Goal: Task Accomplishment & Management: Manage account settings

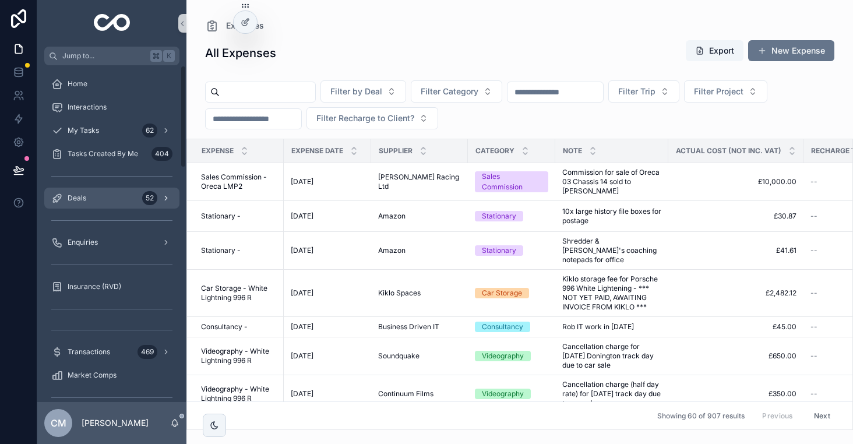
click at [112, 207] on div "Deals 52" at bounding box center [111, 198] width 121 height 19
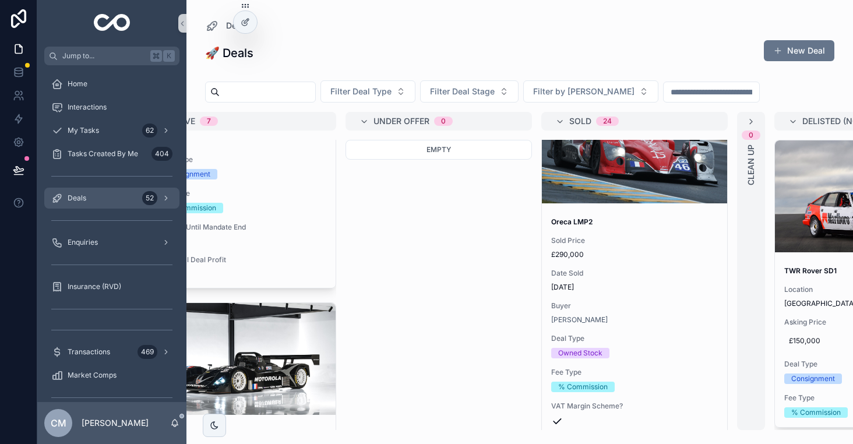
scroll to position [1307, 0]
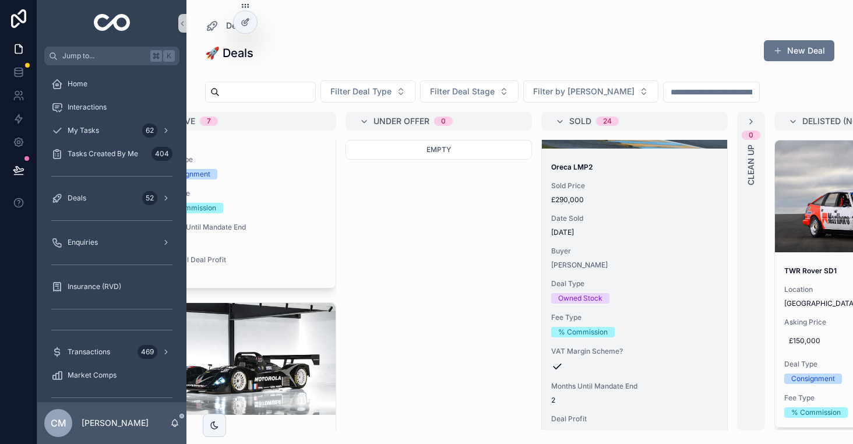
click at [631, 221] on span "Date Sold" at bounding box center [634, 218] width 167 height 9
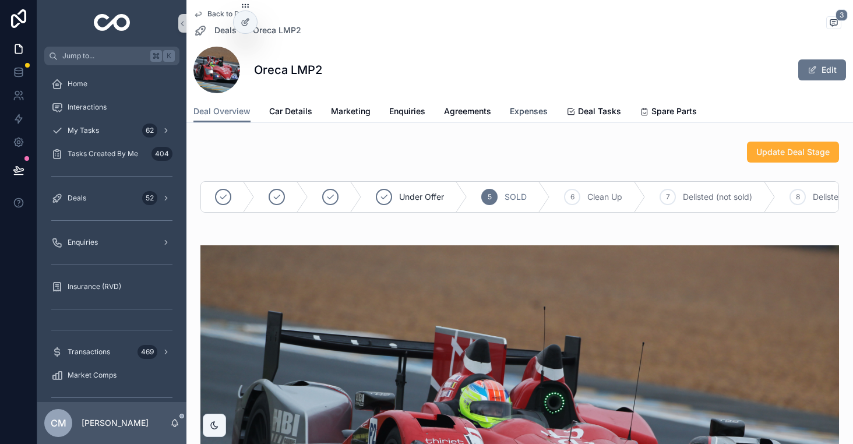
click at [526, 112] on span "Expenses" at bounding box center [529, 111] width 38 height 12
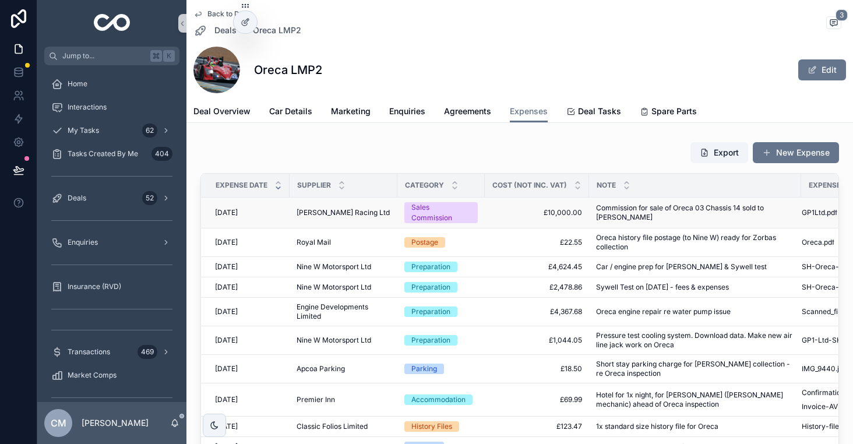
click at [497, 210] on span "£10,000.00" at bounding box center [537, 212] width 90 height 9
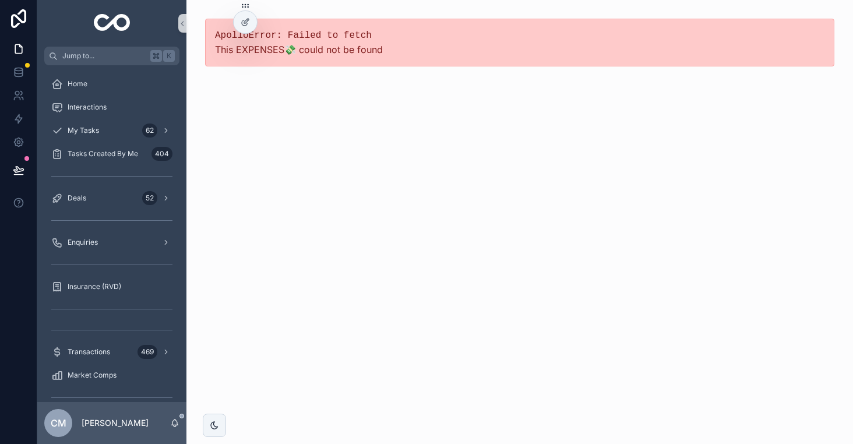
click at [291, 145] on div "ApolloError: Failed to fetch This EXPENSES💸 could not be found" at bounding box center [519, 222] width 666 height 444
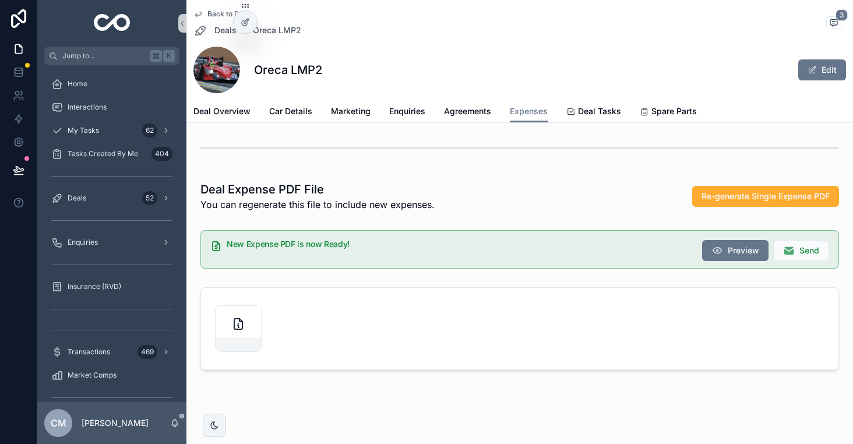
scroll to position [479, 0]
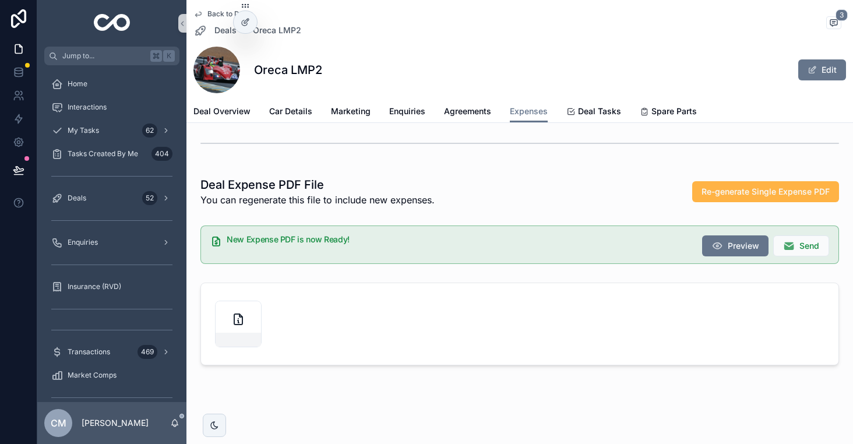
click at [720, 187] on span "Re-generate Single Expense PDF" at bounding box center [765, 192] width 128 height 12
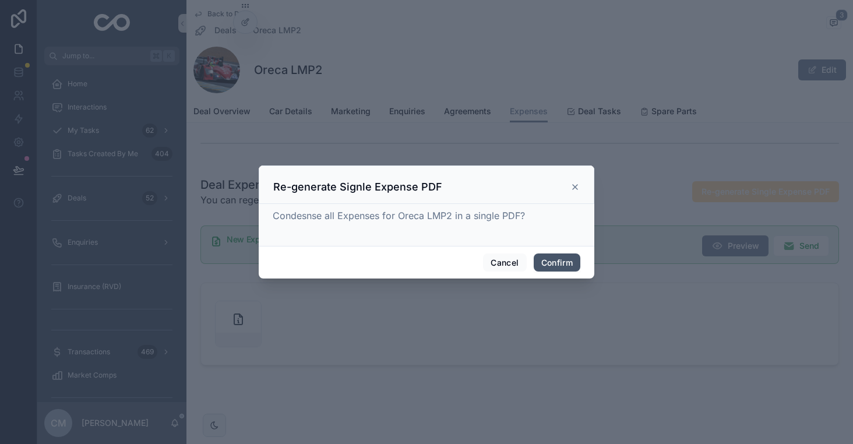
click at [563, 263] on button "Confirm" at bounding box center [556, 262] width 47 height 19
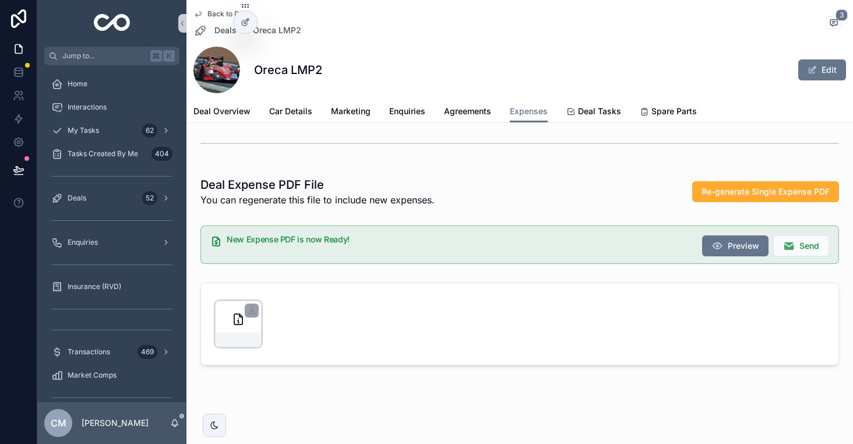
click at [229, 314] on div "scrollable content" at bounding box center [238, 324] width 47 height 47
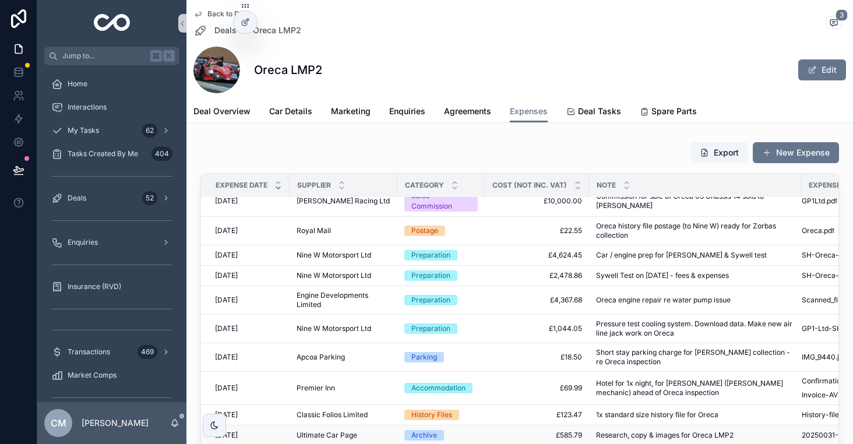
scroll to position [0, 0]
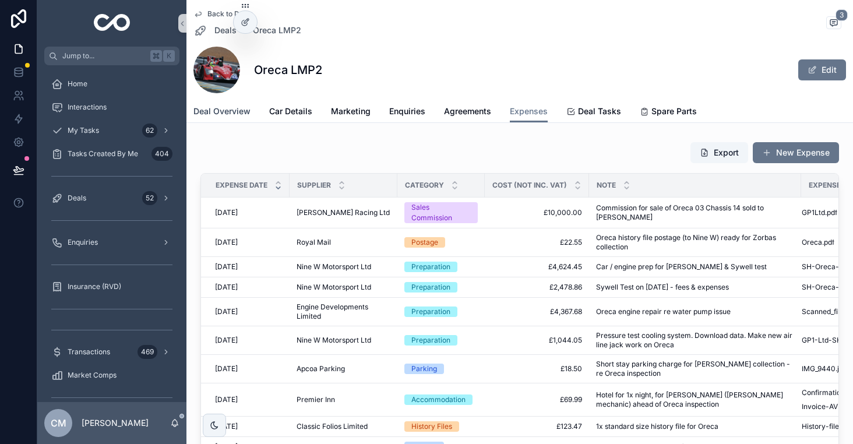
click at [235, 114] on span "Deal Overview" at bounding box center [221, 111] width 57 height 12
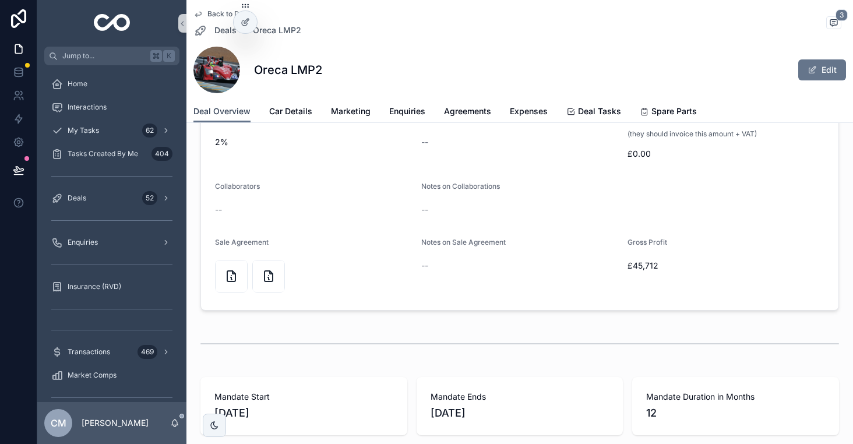
scroll to position [1176, 0]
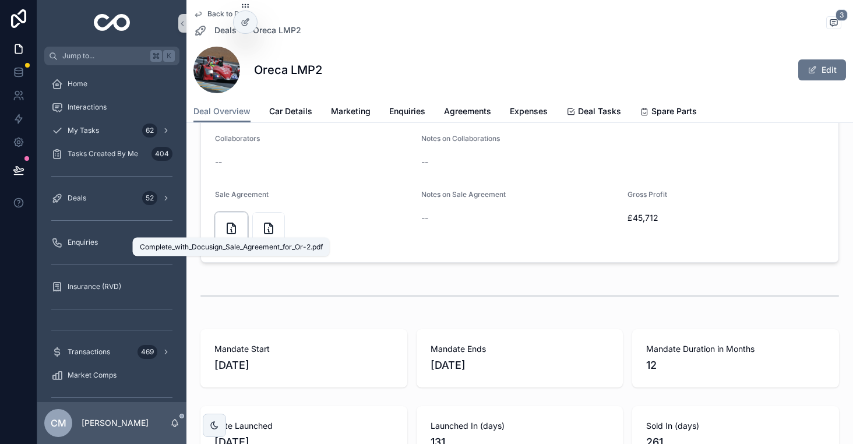
click at [228, 233] on icon "scrollable content" at bounding box center [231, 228] width 8 height 10
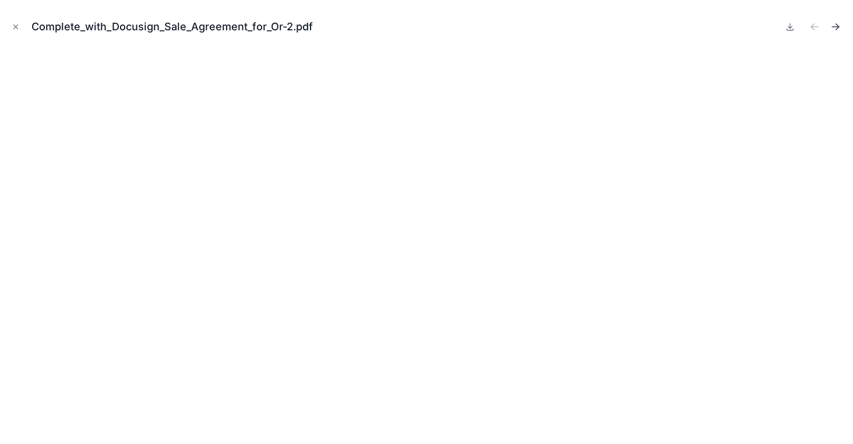
click at [836, 25] on icon "Next file" at bounding box center [835, 27] width 12 height 12
click at [790, 27] on icon at bounding box center [790, 27] width 4 height 2
click at [377, 21] on div "Oreca-03-Bill-of-Sale_23072025.pdf" at bounding box center [426, 26] width 834 height 35
click at [16, 27] on icon "Close modal" at bounding box center [16, 27] width 4 height 4
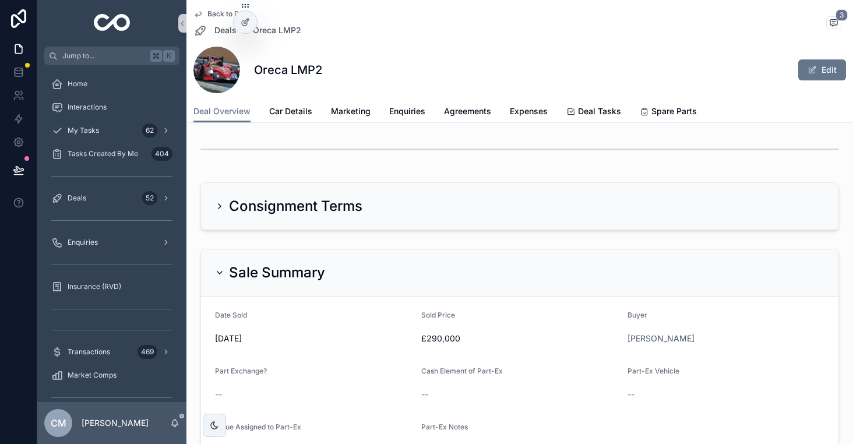
scroll to position [531, 0]
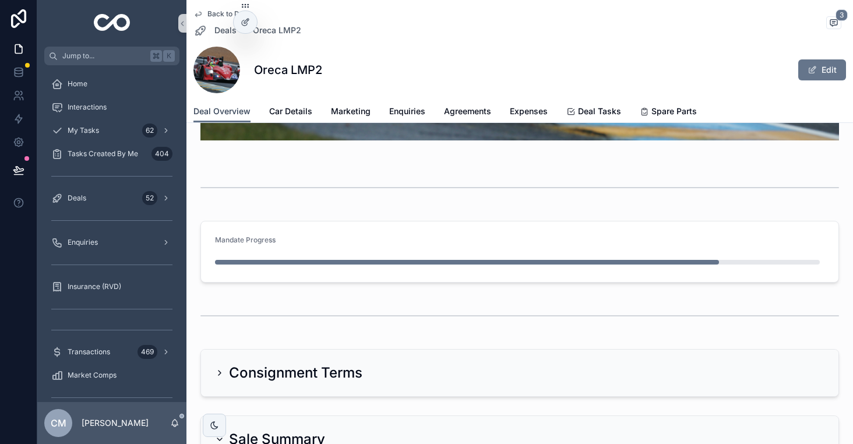
click at [219, 106] on span "Deal Overview" at bounding box center [221, 111] width 57 height 12
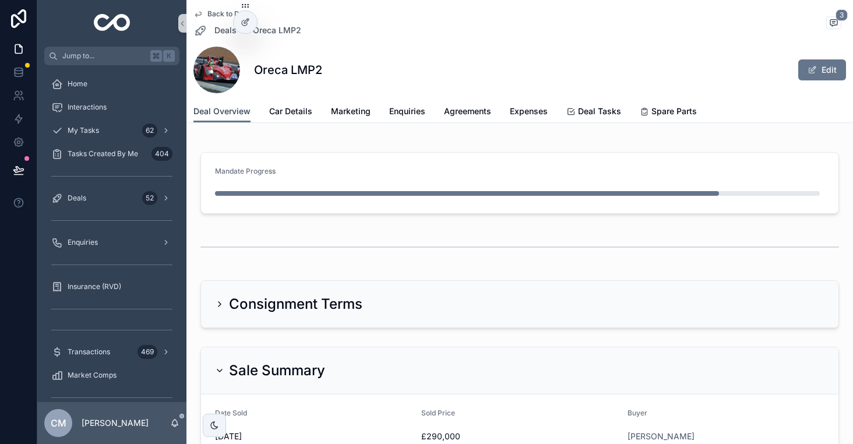
scroll to position [602, 0]
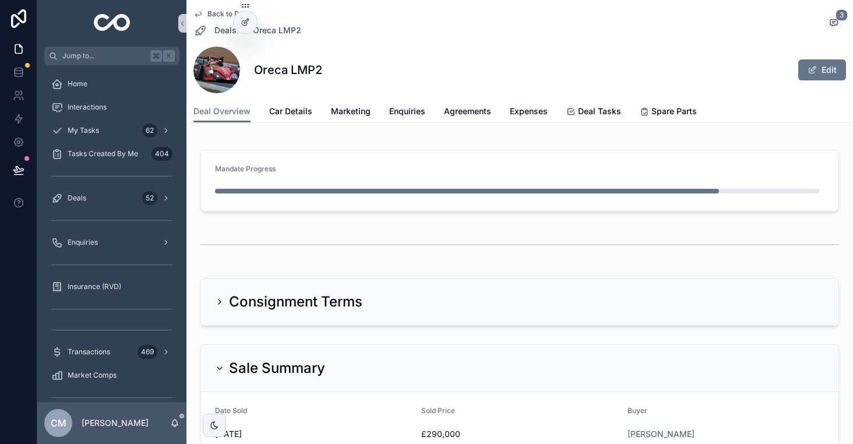
click at [350, 293] on h2 "Consignment Terms" at bounding box center [295, 301] width 133 height 19
click at [263, 301] on h2 "Consignment Terms" at bounding box center [295, 301] width 133 height 19
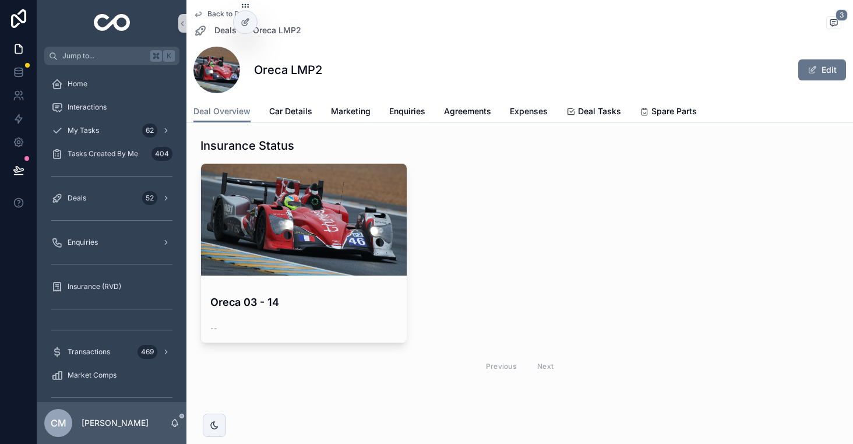
scroll to position [1883, 0]
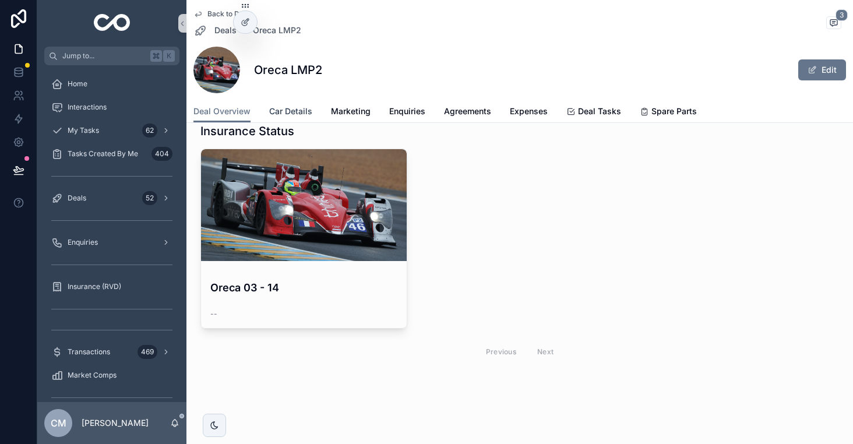
click at [287, 113] on span "Car Details" at bounding box center [290, 111] width 43 height 12
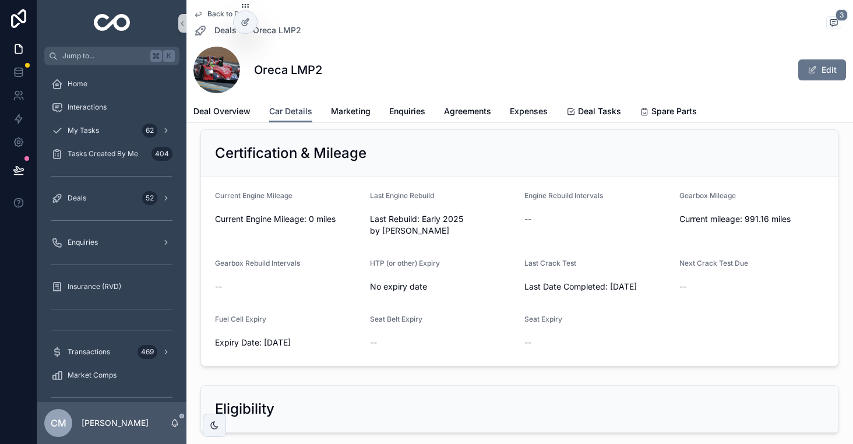
scroll to position [439, 0]
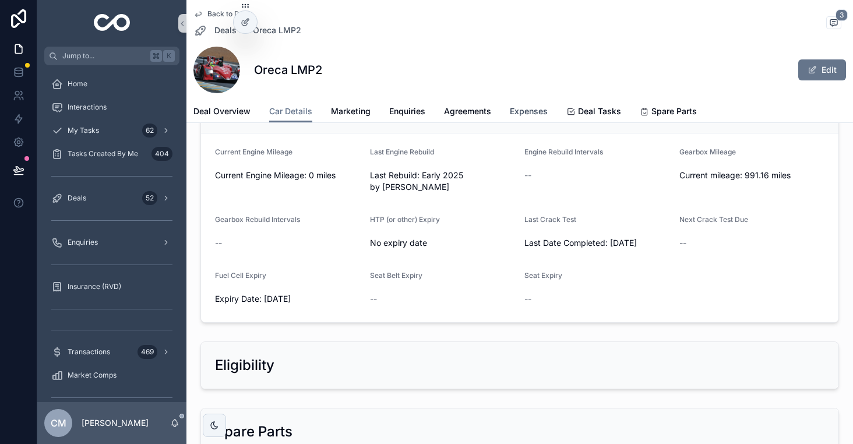
click at [524, 106] on span "Expenses" at bounding box center [529, 111] width 38 height 12
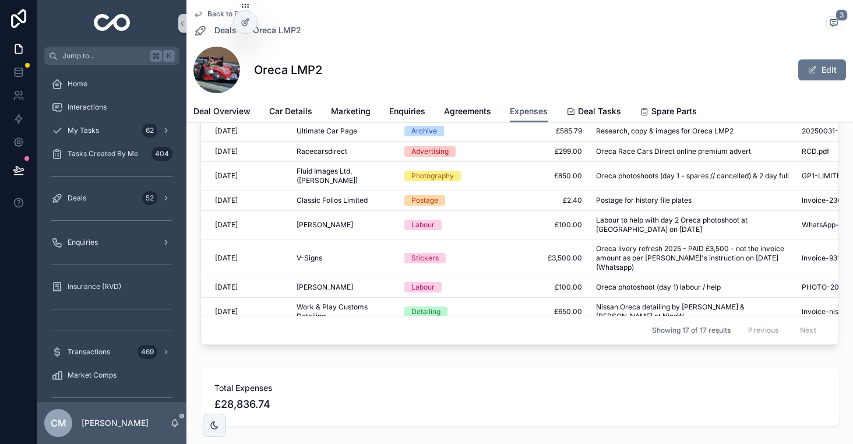
scroll to position [289, 0]
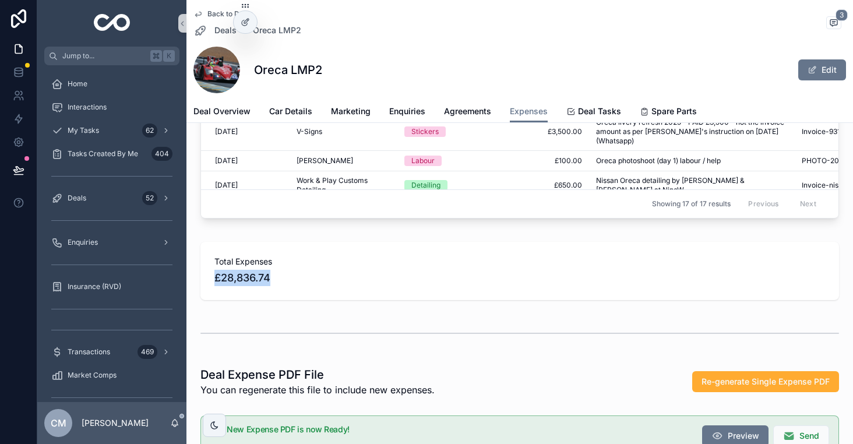
drag, startPoint x: 274, startPoint y: 281, endPoint x: 209, endPoint y: 281, distance: 65.2
click at [209, 281] on div "Total Expenses £28,836.74" at bounding box center [519, 271] width 638 height 58
copy span "£28,836.74"
click at [221, 111] on span "Deal Overview" at bounding box center [221, 111] width 57 height 12
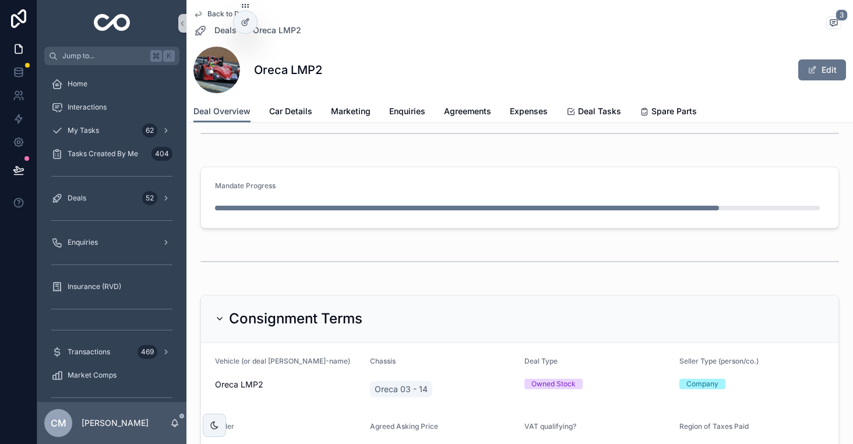
scroll to position [585, 0]
click at [306, 183] on div "Mandate Progress" at bounding box center [519, 188] width 609 height 14
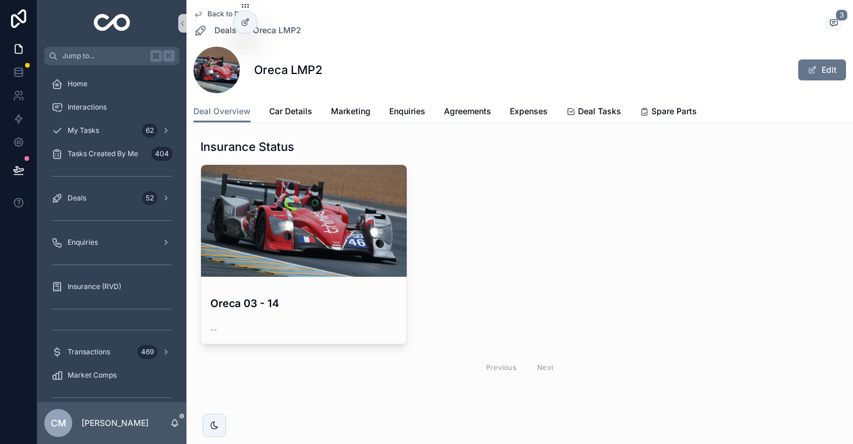
scroll to position [1868, 0]
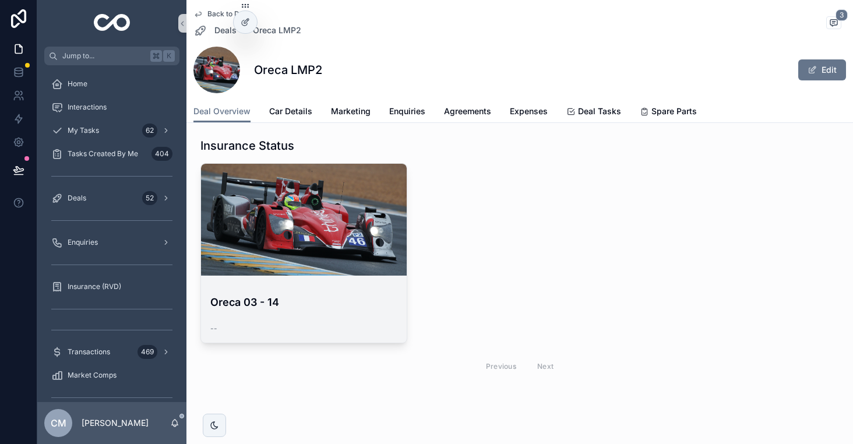
click at [339, 303] on h4 "Oreca 03 - 14" at bounding box center [303, 302] width 187 height 16
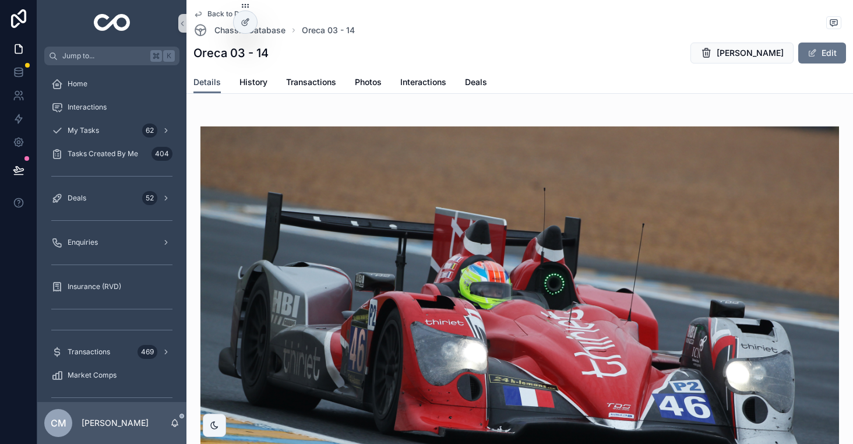
click at [204, 83] on span "Details" at bounding box center [206, 82] width 27 height 12
click at [328, 83] on span "Transactions" at bounding box center [311, 82] width 50 height 12
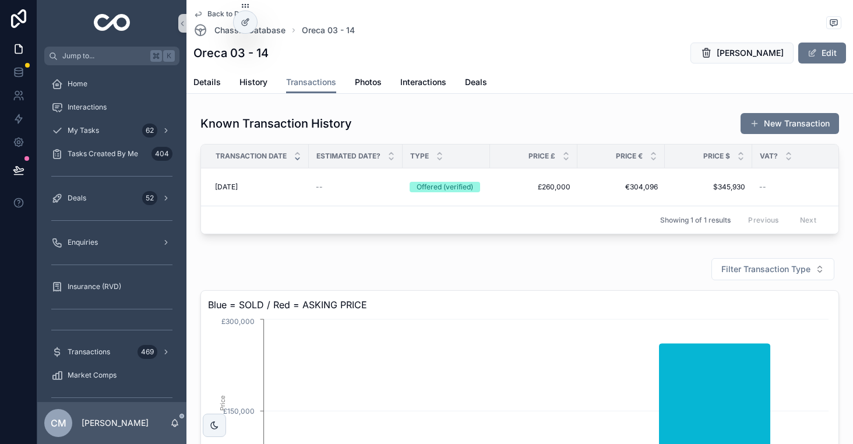
click at [212, 58] on h1 "Oreca 03 - 14" at bounding box center [230, 53] width 75 height 16
click at [214, 11] on span "Back to Deals" at bounding box center [229, 13] width 45 height 9
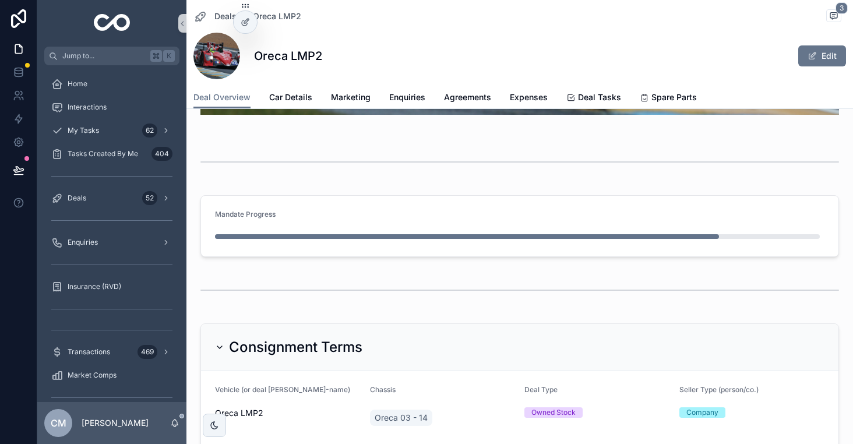
scroll to position [545, 0]
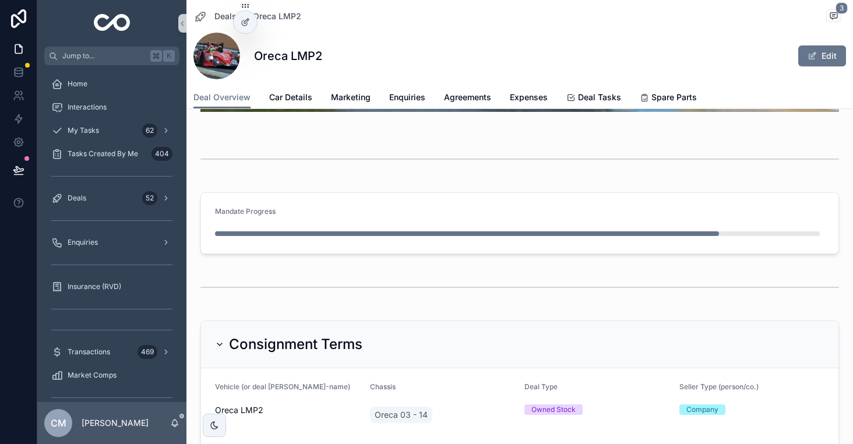
click at [352, 215] on div "Mandate Progress" at bounding box center [519, 214] width 609 height 14
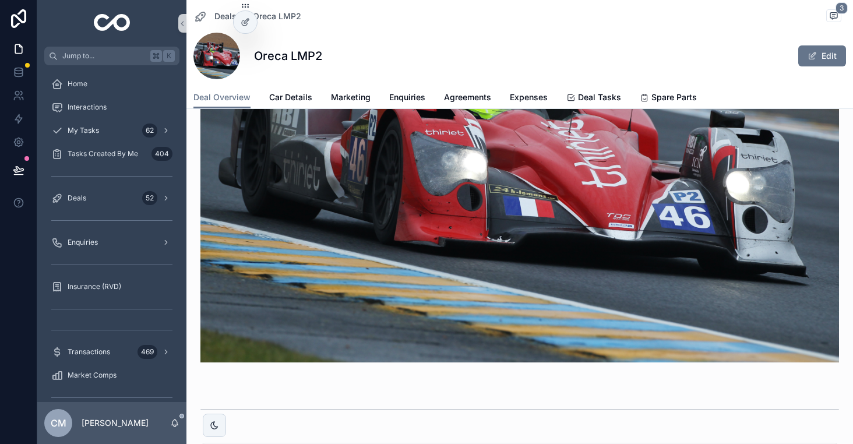
scroll to position [0, 0]
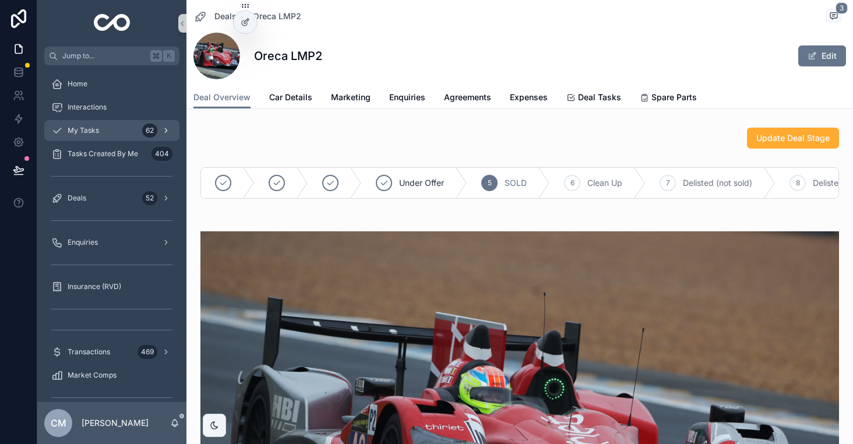
click at [111, 135] on div "My Tasks 62" at bounding box center [111, 130] width 121 height 19
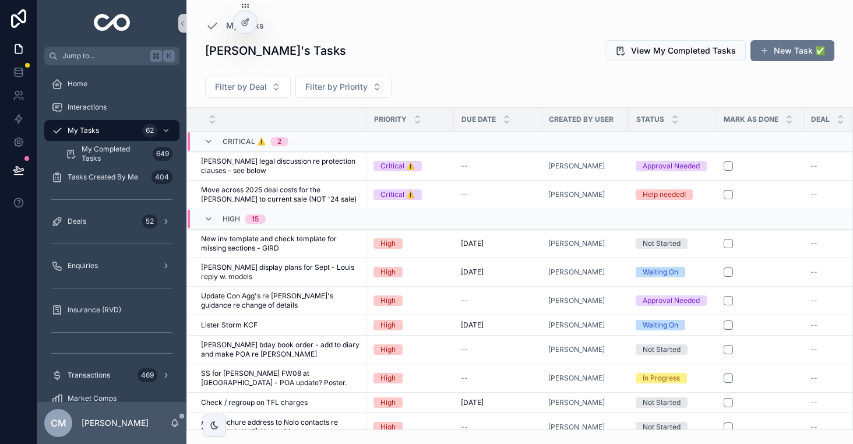
click at [769, 47] on span "scrollable content" at bounding box center [763, 50] width 9 height 9
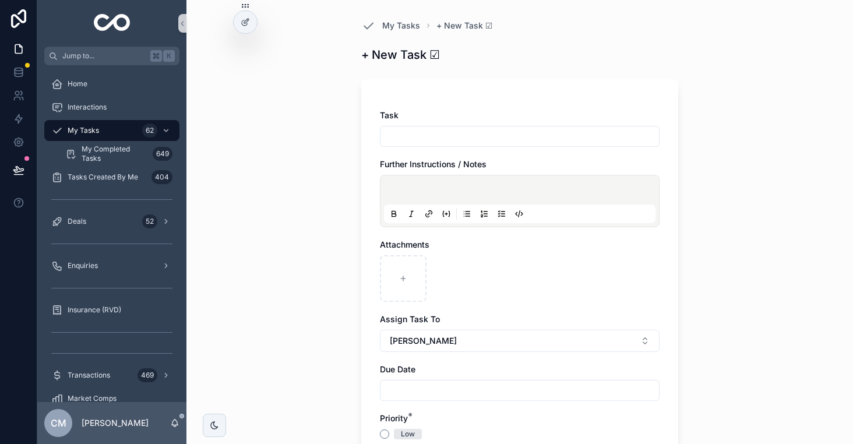
click at [462, 131] on input "scrollable content" at bounding box center [519, 136] width 278 height 16
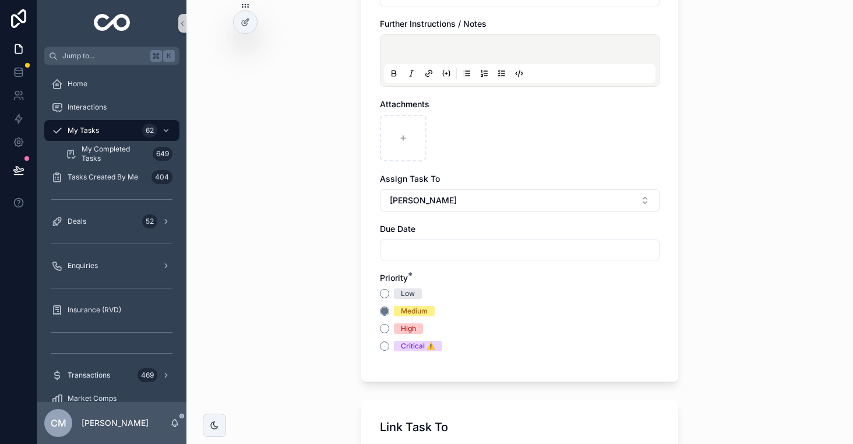
type input "**********"
click at [386, 333] on div "High" at bounding box center [520, 328] width 280 height 10
click at [386, 331] on button "High" at bounding box center [384, 328] width 9 height 9
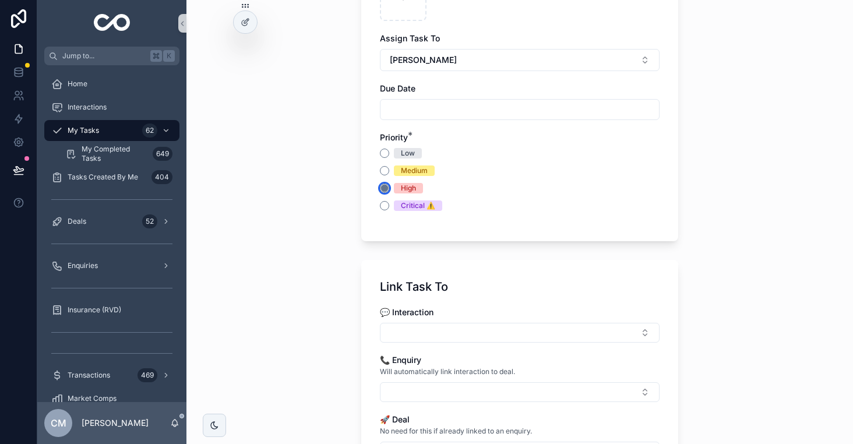
scroll to position [586, 0]
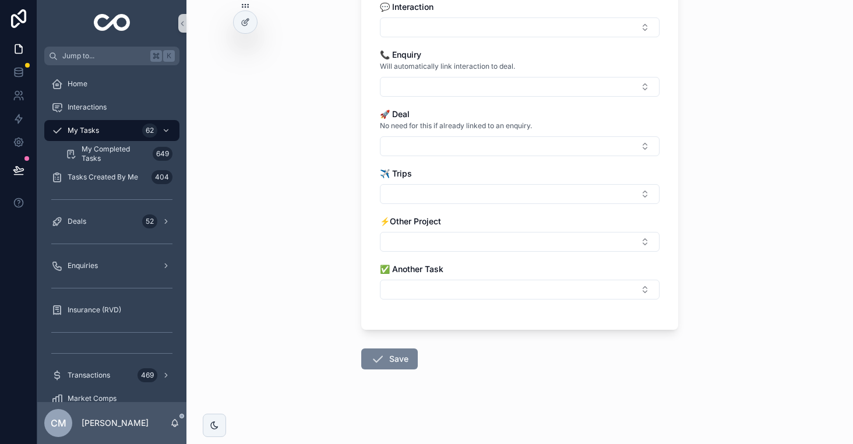
click at [388, 358] on button "Save" at bounding box center [389, 358] width 56 height 21
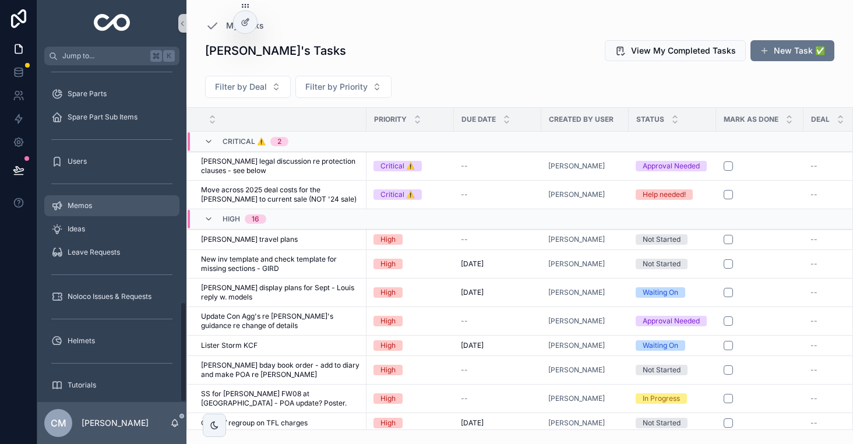
scroll to position [789, 0]
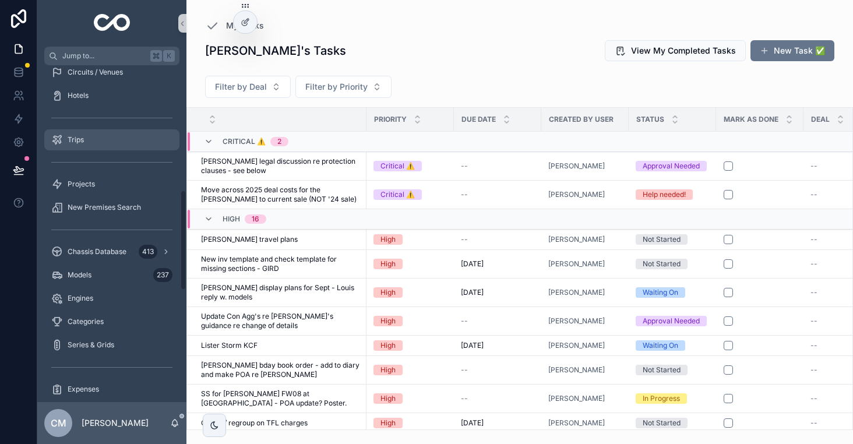
click at [102, 148] on div "Trips" at bounding box center [111, 139] width 121 height 19
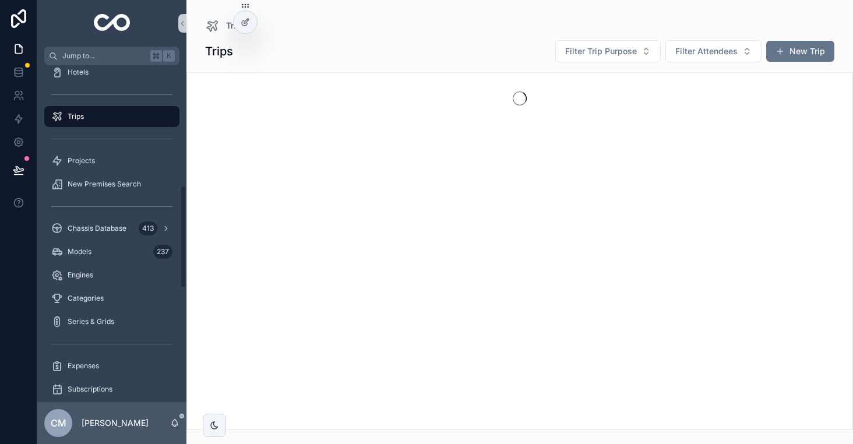
scroll to position [394, 0]
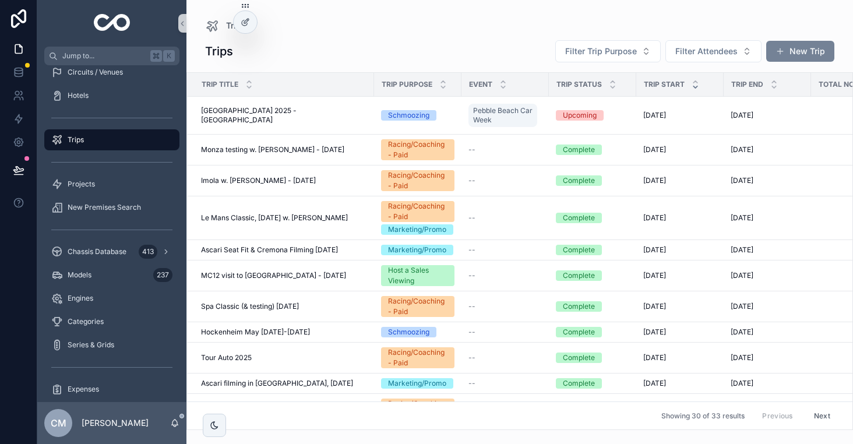
click at [787, 54] on button "New Trip" at bounding box center [800, 51] width 68 height 21
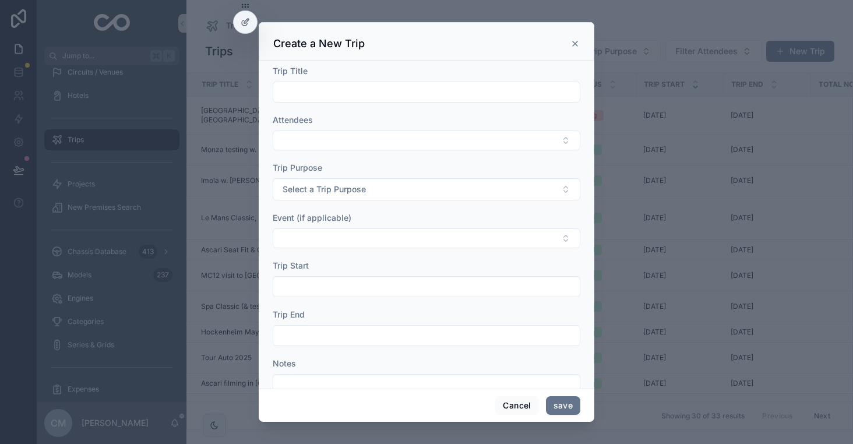
click at [401, 88] on input "scrollable content" at bounding box center [426, 92] width 306 height 16
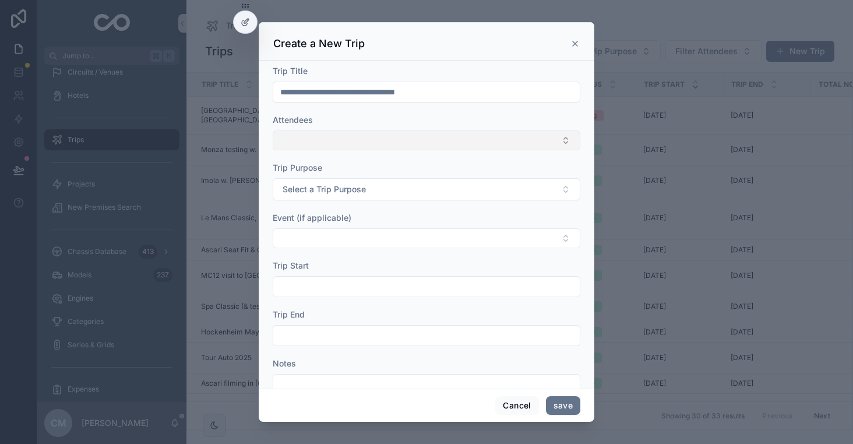
type input "**********"
click at [384, 139] on button "Select Button" at bounding box center [426, 140] width 307 height 20
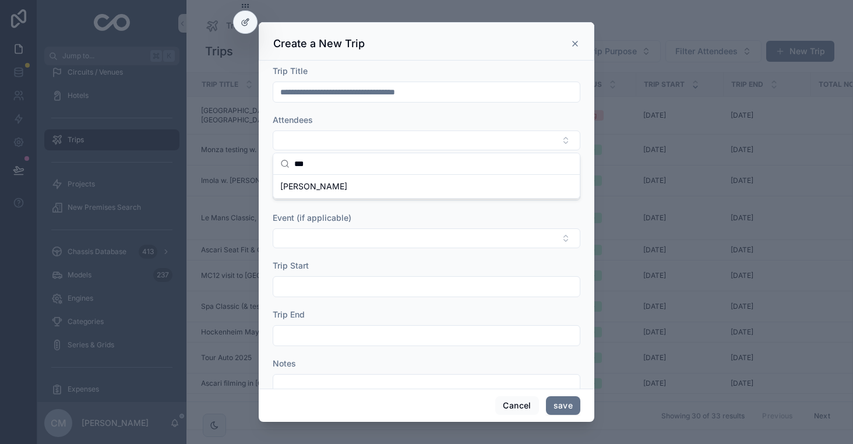
type input "***"
click at [328, 183] on span "[PERSON_NAME]" at bounding box center [313, 187] width 67 height 12
click at [444, 125] on div "Attendees" at bounding box center [426, 120] width 307 height 12
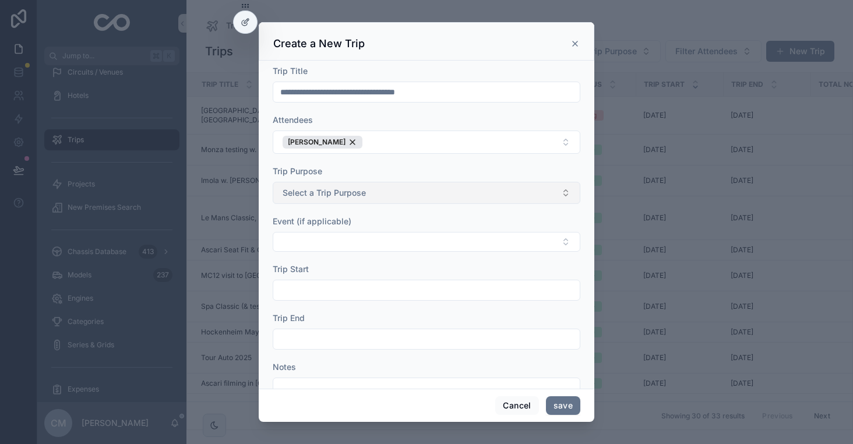
click at [351, 195] on span "Select a Trip Purpose" at bounding box center [323, 193] width 83 height 12
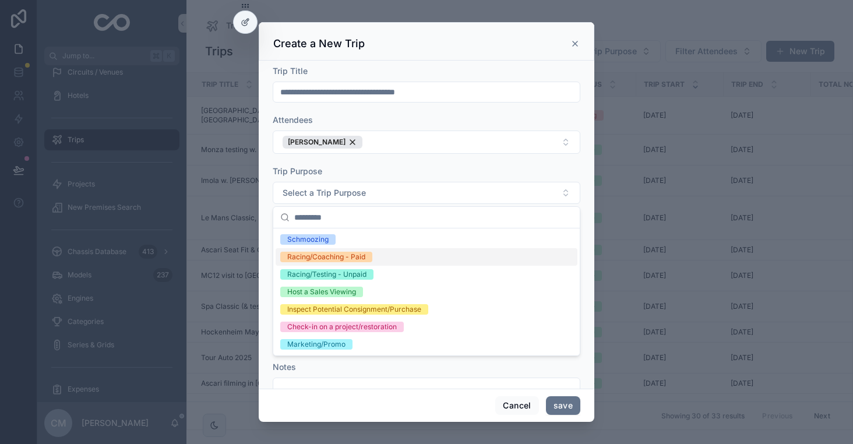
click at [350, 258] on div "Racing/Coaching - Paid" at bounding box center [326, 257] width 78 height 10
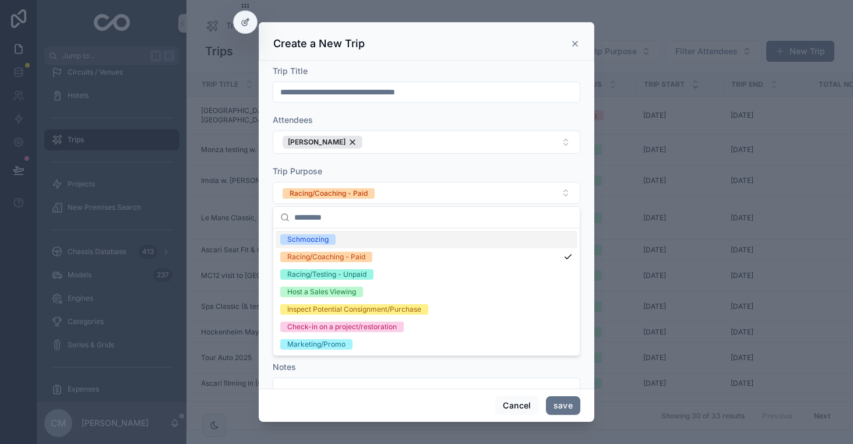
click at [264, 198] on div "**********" at bounding box center [426, 225] width 335 height 328
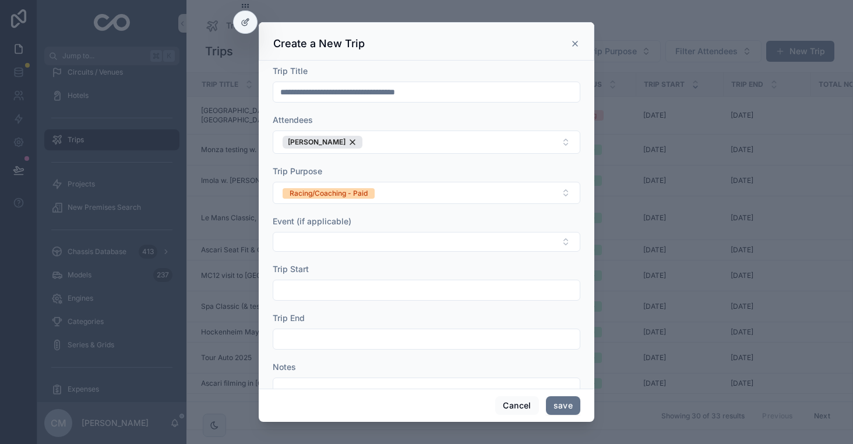
click at [327, 285] on input "scrollable content" at bounding box center [426, 290] width 306 height 16
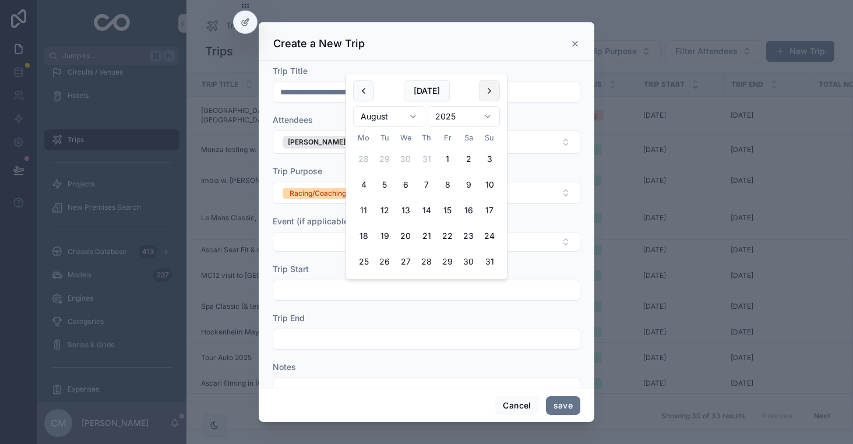
click at [486, 93] on button "scrollable content" at bounding box center [489, 90] width 21 height 21
click at [451, 160] on button "5" at bounding box center [447, 159] width 21 height 21
type input "**********"
click at [338, 343] on input "scrollable content" at bounding box center [426, 339] width 306 height 16
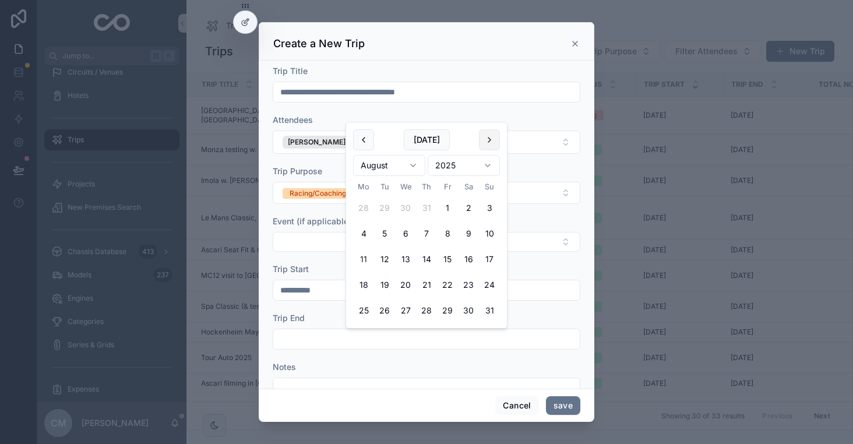
click at [493, 144] on button "scrollable content" at bounding box center [489, 139] width 21 height 21
click at [490, 206] on button "7" at bounding box center [489, 207] width 21 height 21
type input "**********"
click at [563, 401] on button "save" at bounding box center [563, 405] width 34 height 19
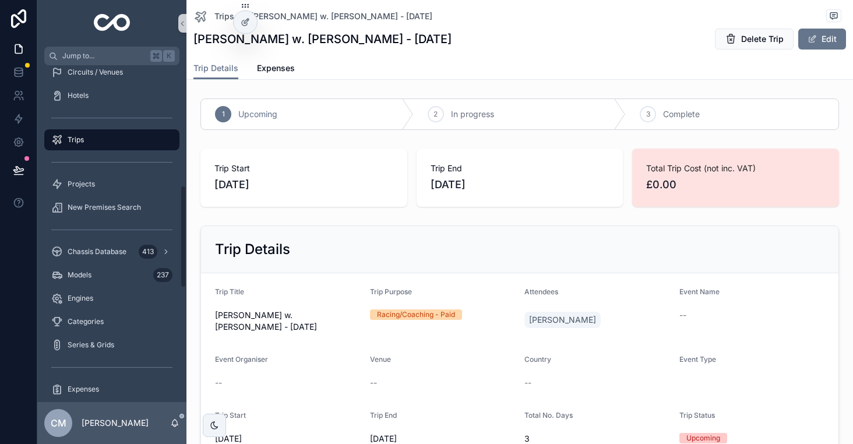
click at [116, 140] on div "Trips" at bounding box center [111, 139] width 121 height 19
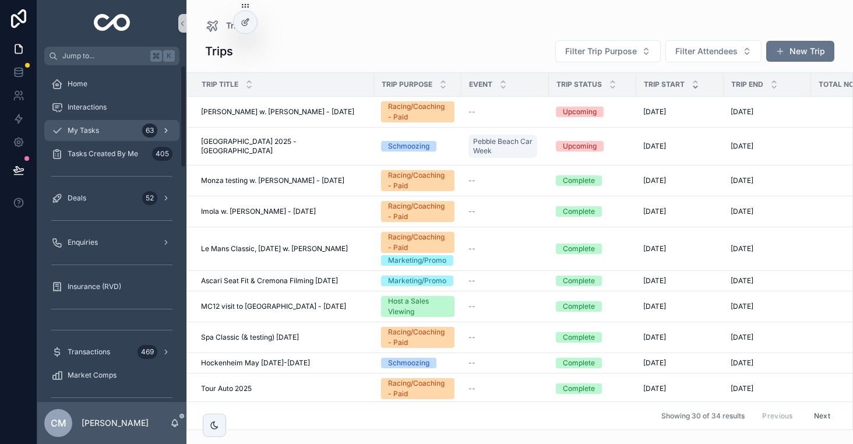
click at [114, 130] on div "My Tasks 63" at bounding box center [111, 130] width 121 height 19
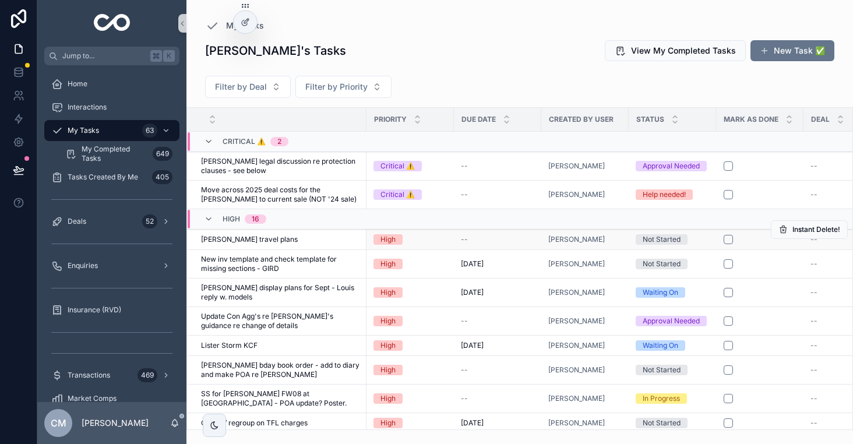
click at [287, 236] on div "[PERSON_NAME] travel plans [PERSON_NAME] travel plans" at bounding box center [280, 239] width 158 height 9
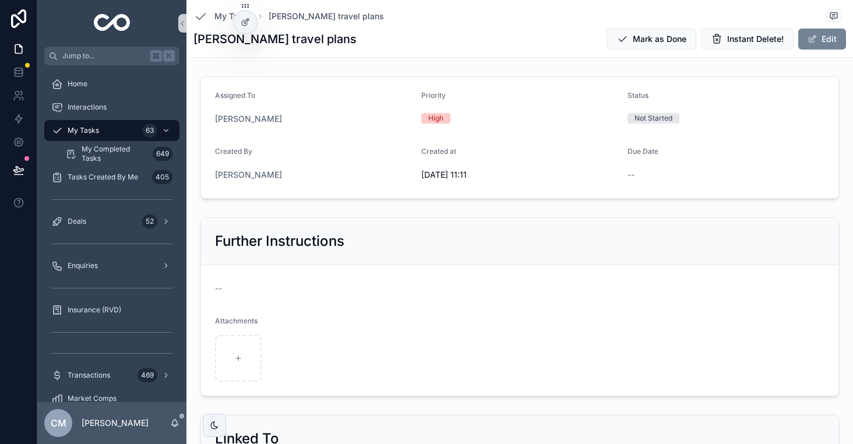
click at [831, 34] on button "Edit" at bounding box center [822, 39] width 48 height 21
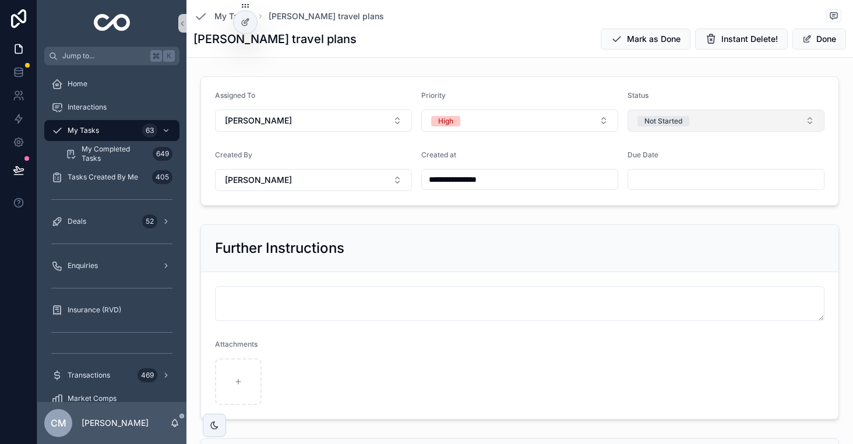
click at [715, 119] on button "Not Started" at bounding box center [725, 120] width 197 height 22
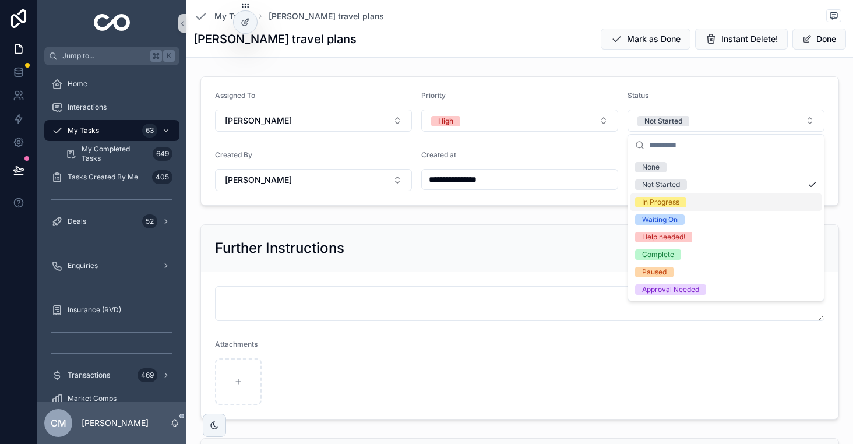
click at [669, 200] on div "In Progress" at bounding box center [660, 202] width 37 height 10
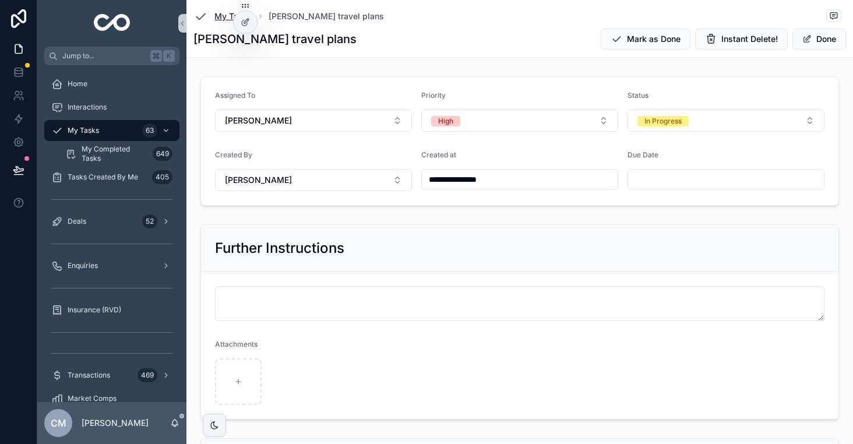
click at [213, 23] on link "My Tasks" at bounding box center [222, 16] width 59 height 14
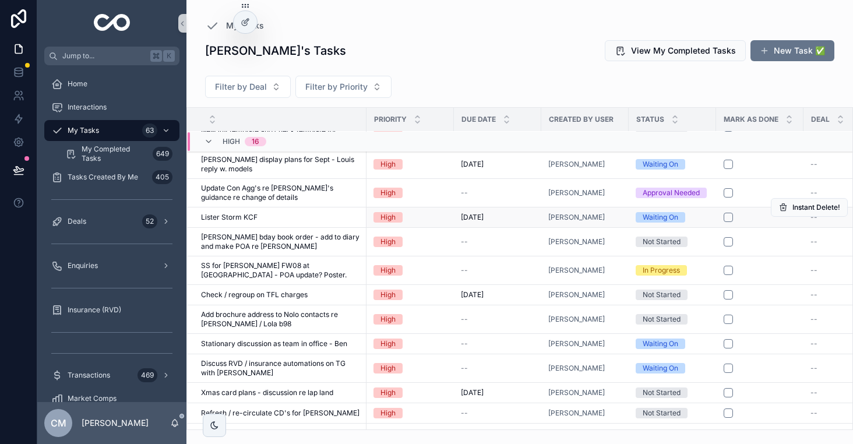
scroll to position [130, 0]
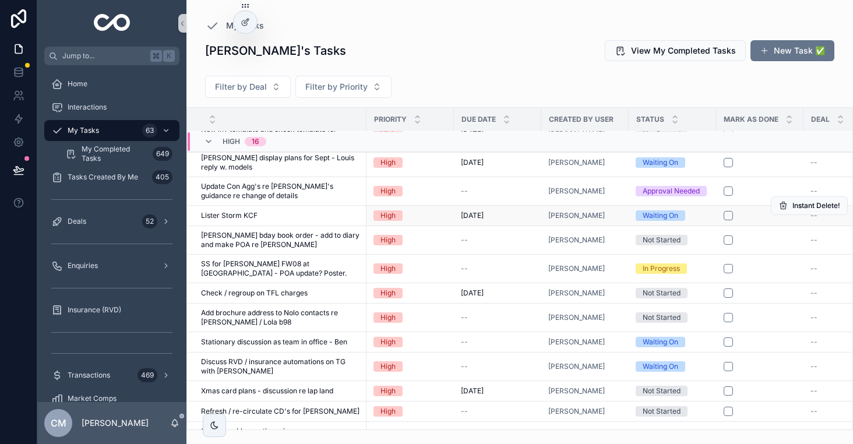
click at [266, 217] on div "Lister Storm KCF Lister Storm KCF" at bounding box center [280, 215] width 158 height 9
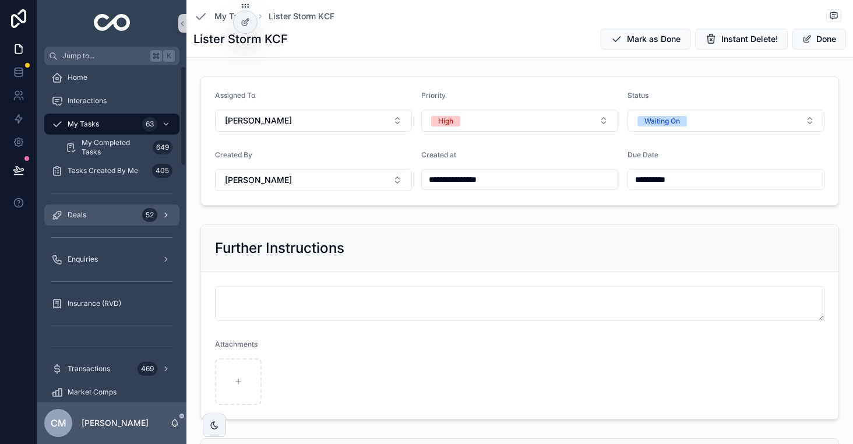
scroll to position [7, 0]
click at [119, 212] on div "Deals 52" at bounding box center [111, 214] width 121 height 19
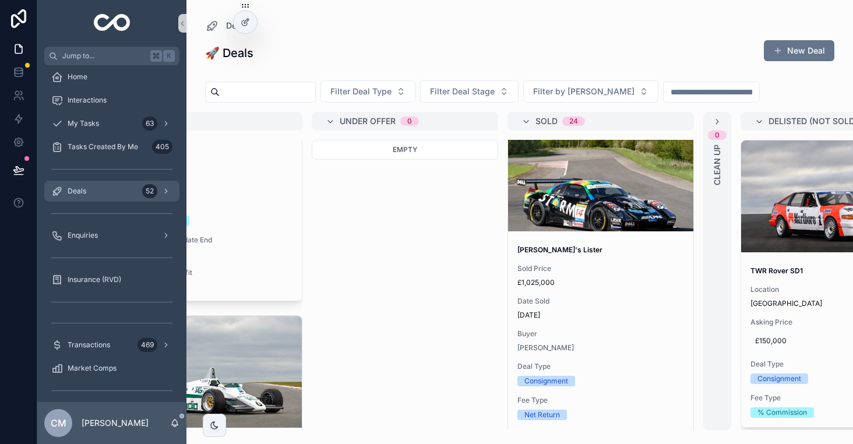
scroll to position [22, 0]
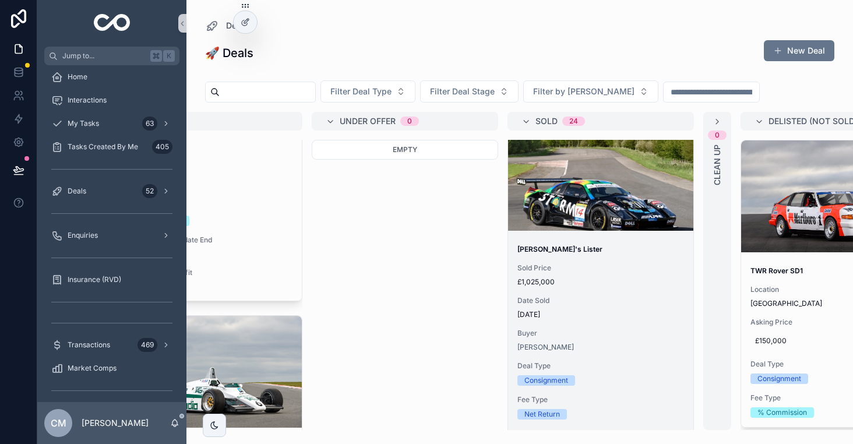
click at [639, 267] on span "Sold Price" at bounding box center [600, 267] width 167 height 9
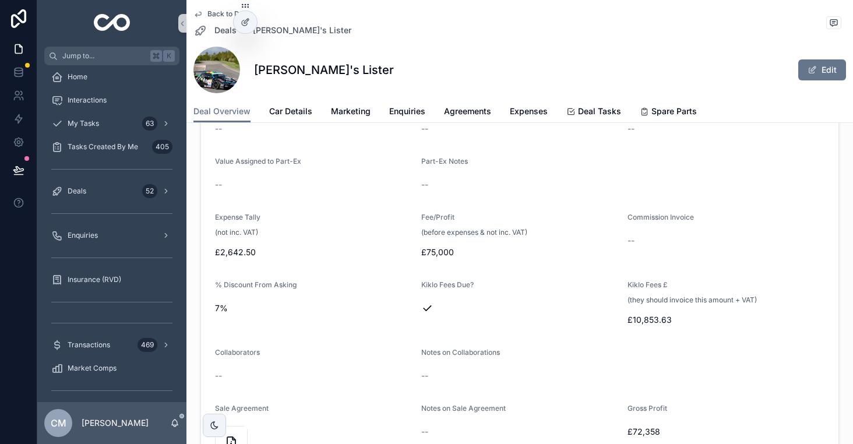
scroll to position [1364, 0]
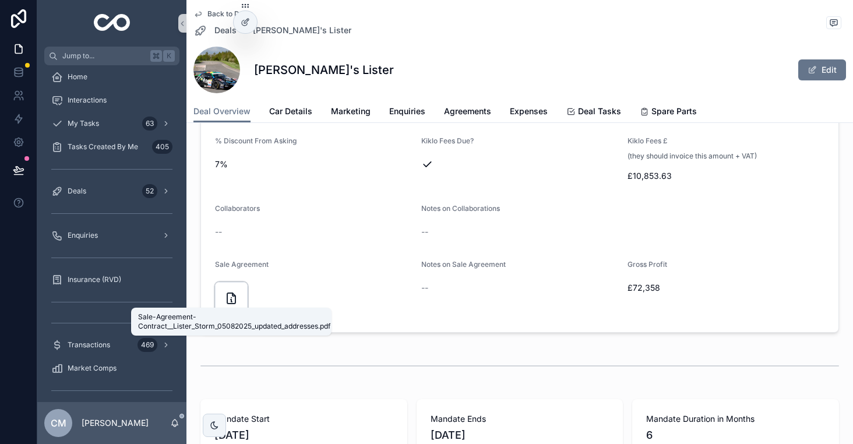
click at [226, 301] on icon "scrollable content" at bounding box center [231, 298] width 14 height 14
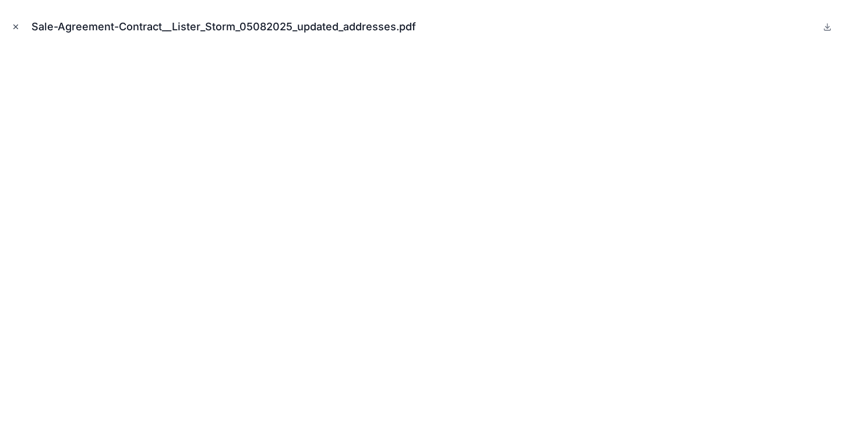
click at [12, 24] on icon "Close modal" at bounding box center [16, 27] width 8 height 8
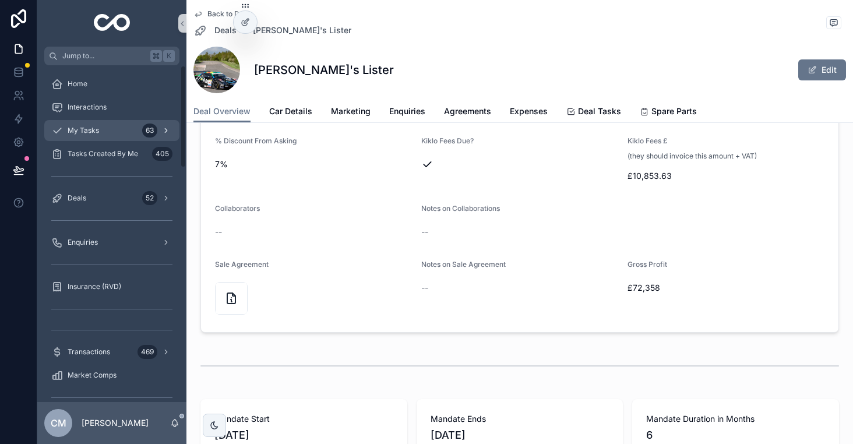
click at [96, 125] on div "My Tasks 63" at bounding box center [111, 130] width 121 height 19
